Goal: Task Accomplishment & Management: Complete application form

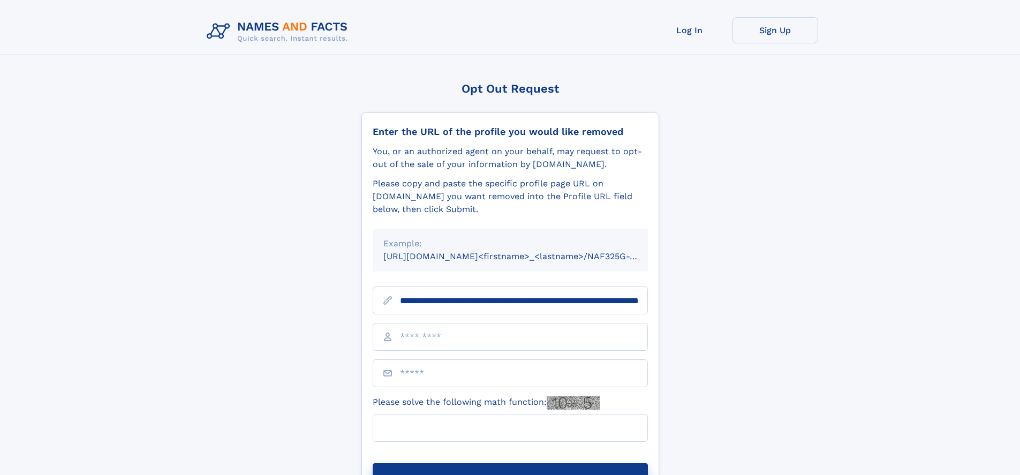
scroll to position [0, 114]
type input "**********"
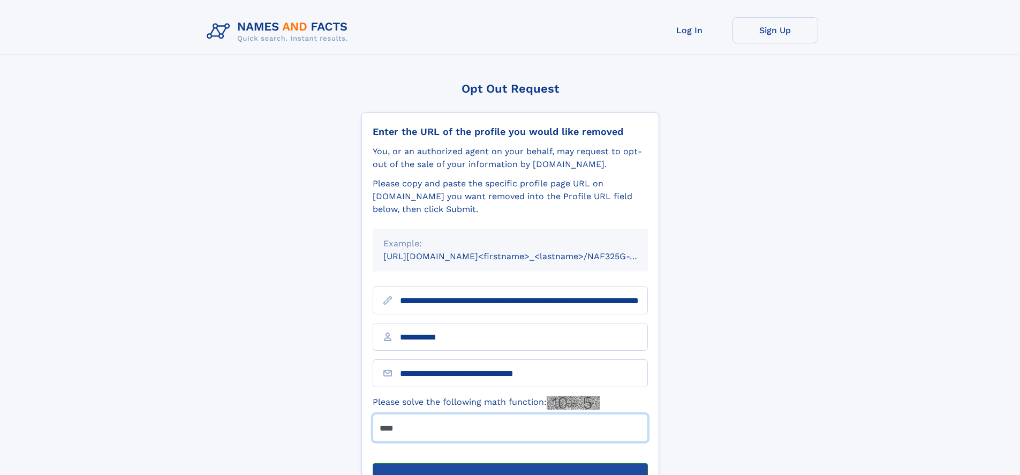
type input "****"
click at [510, 463] on button "Submit Opt Out Request" at bounding box center [510, 480] width 275 height 34
